Goal: Task Accomplishment & Management: Use online tool/utility

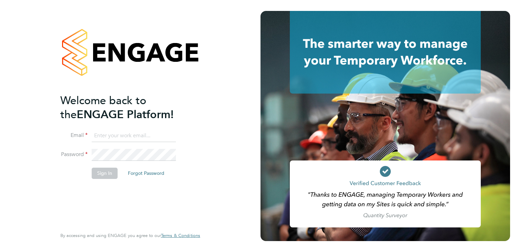
click at [108, 134] on input at bounding box center [134, 136] width 84 height 12
type input "sjardine@spheresolutions.co.uk"
click at [109, 172] on button "Sign In" at bounding box center [105, 172] width 26 height 11
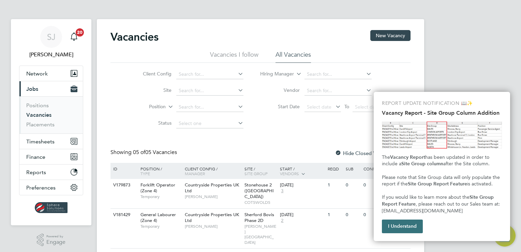
click at [413, 228] on button "I Understand" at bounding box center [402, 226] width 41 height 14
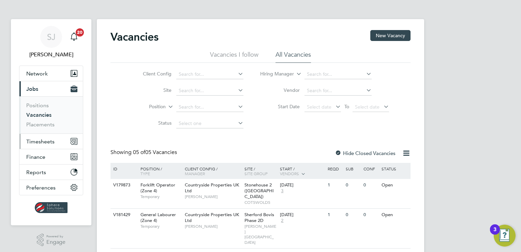
click at [34, 140] on span "Timesheets" at bounding box center [40, 141] width 28 height 6
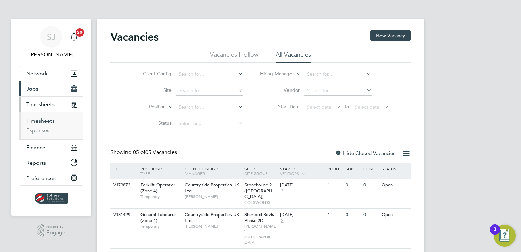
click at [40, 119] on link "Timesheets" at bounding box center [40, 120] width 28 height 6
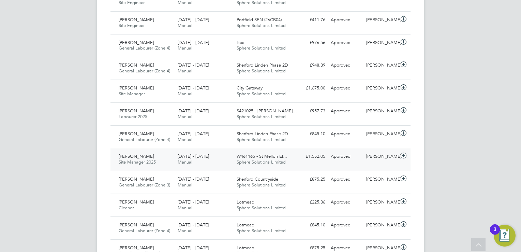
click at [362, 158] on div "Approved" at bounding box center [345, 156] width 35 height 11
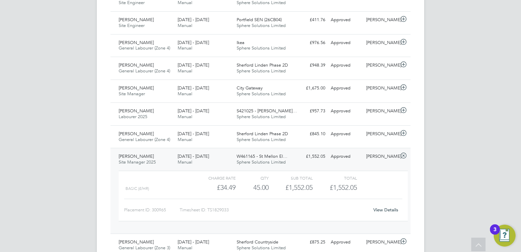
click at [382, 208] on link "View Details" at bounding box center [385, 210] width 25 height 6
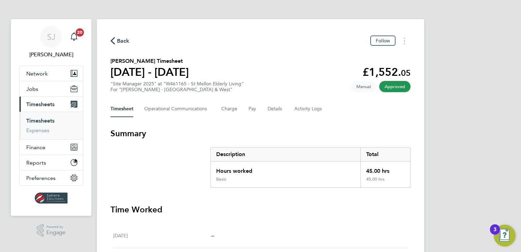
click at [118, 40] on span "Back" at bounding box center [123, 41] width 13 height 8
